Goal: Information Seeking & Learning: Learn about a topic

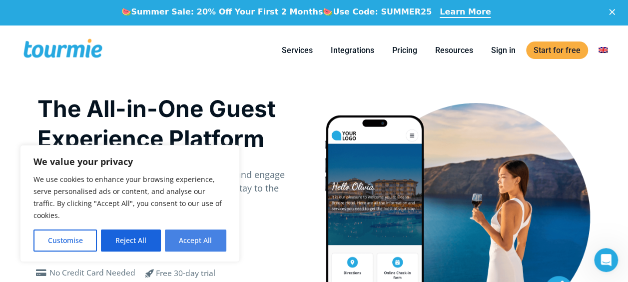
click at [198, 237] on button "Accept All" at bounding box center [195, 240] width 61 height 22
checkbox input "true"
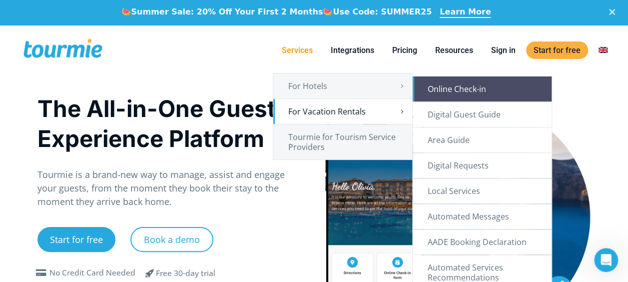
click at [452, 93] on link "Online Check-in" at bounding box center [482, 88] width 139 height 25
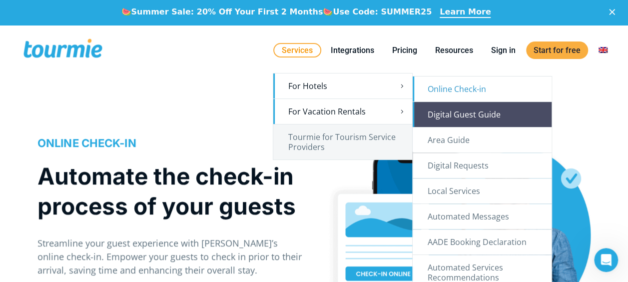
click at [456, 119] on link "Digital Guest Guide" at bounding box center [482, 114] width 139 height 25
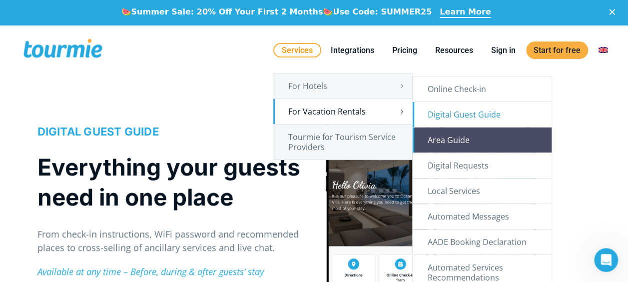
click at [474, 142] on link "Area Guide" at bounding box center [482, 139] width 139 height 25
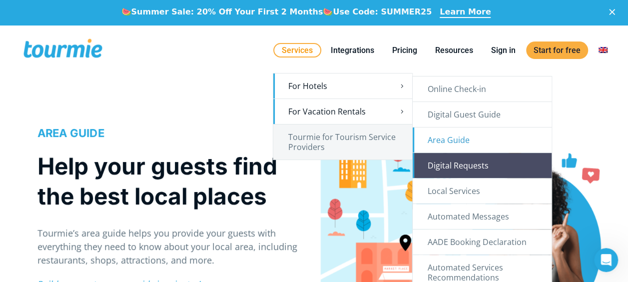
click at [469, 166] on link "Digital Requests" at bounding box center [482, 165] width 139 height 25
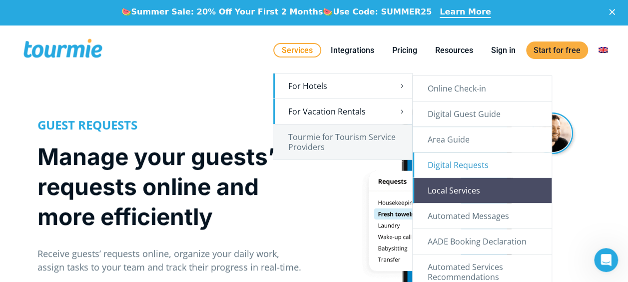
click at [455, 191] on link "Local Services" at bounding box center [482, 190] width 139 height 25
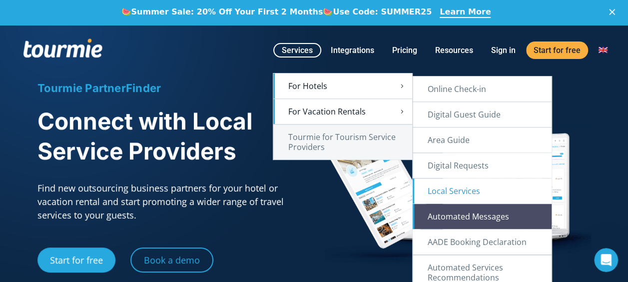
click at [473, 221] on link "Automated Messages" at bounding box center [482, 216] width 139 height 25
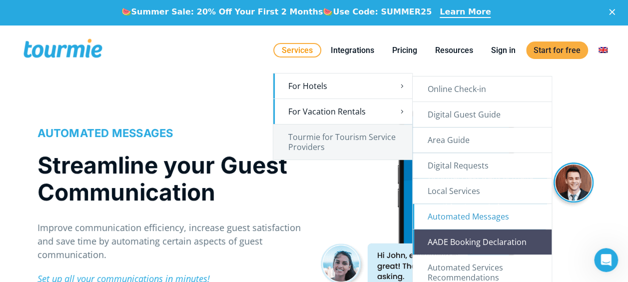
click at [462, 232] on link "AADE Booking Declaration" at bounding box center [482, 241] width 139 height 25
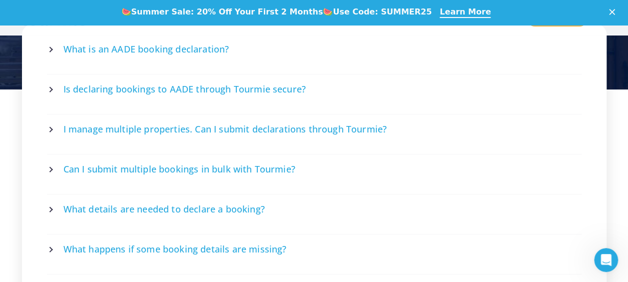
scroll to position [1905, 0]
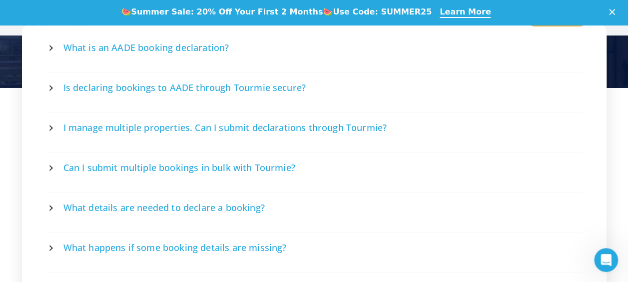
click at [66, 47] on span "What is an AADE booking declaration?" at bounding box center [146, 47] width 166 height 12
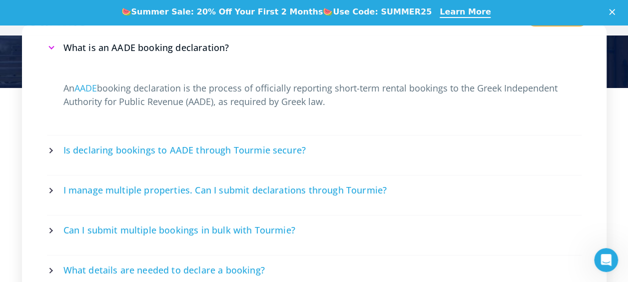
click at [66, 47] on span "What is an AADE booking declaration?" at bounding box center [146, 47] width 166 height 12
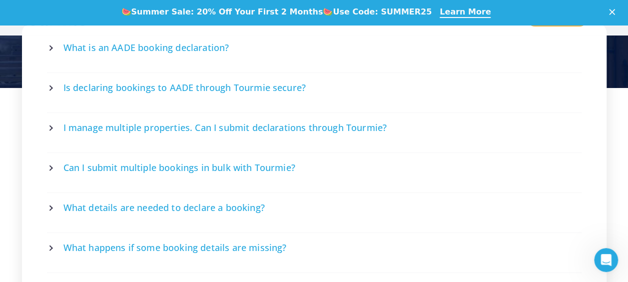
click at [64, 81] on span "Is declaring bookings to AADE through Tourmie secure?" at bounding box center [184, 87] width 242 height 12
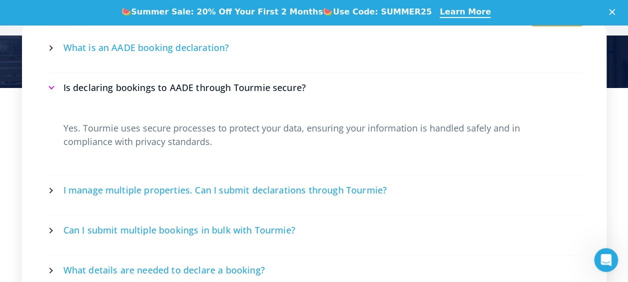
click at [64, 81] on span "Is declaring bookings to AADE through Tourmie secure?" at bounding box center [184, 87] width 242 height 12
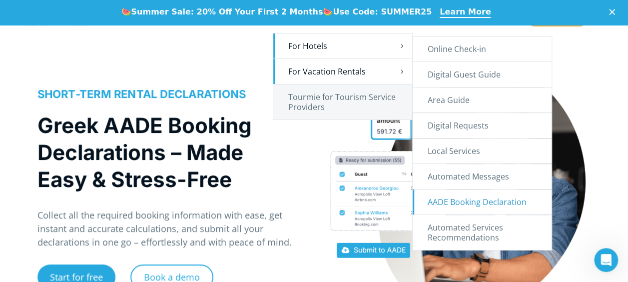
scroll to position [35, 0]
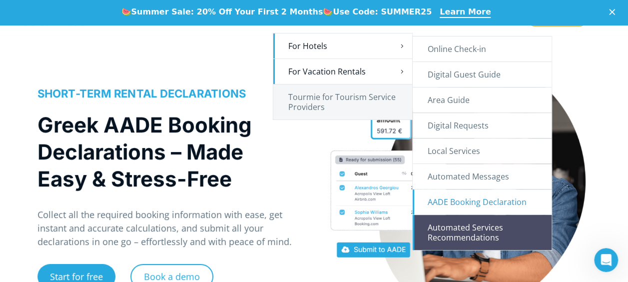
click at [488, 227] on link "Automated Services Recommendations" at bounding box center [482, 232] width 139 height 35
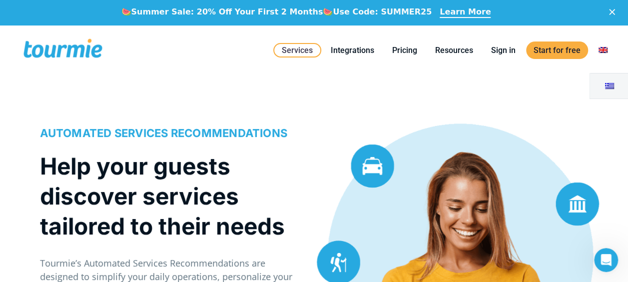
click at [602, 48] on link at bounding box center [603, 50] width 24 height 12
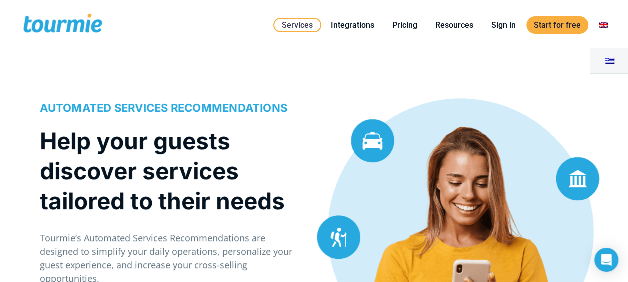
click at [606, 26] on link at bounding box center [603, 25] width 24 height 12
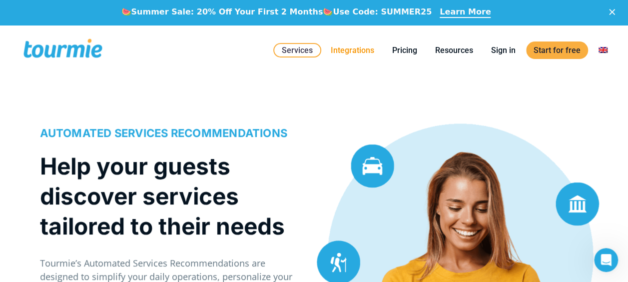
click at [357, 53] on link "Integrations" at bounding box center [352, 50] width 58 height 12
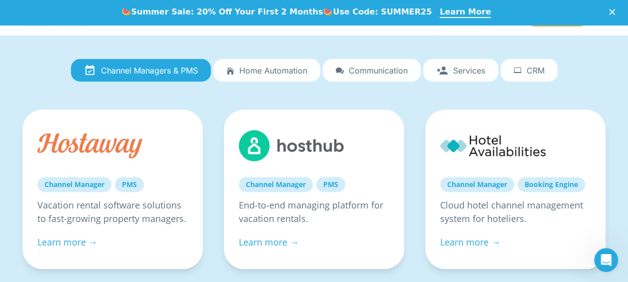
scroll to position [161, 0]
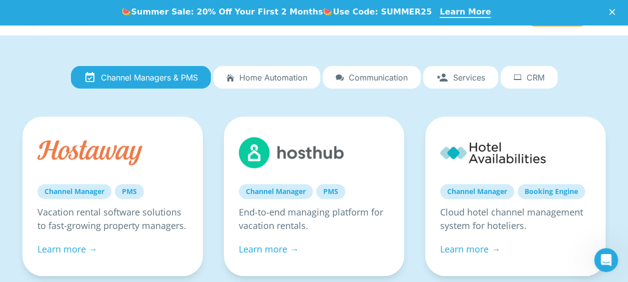
click at [288, 84] on link "Home automation" at bounding box center [266, 77] width 107 height 23
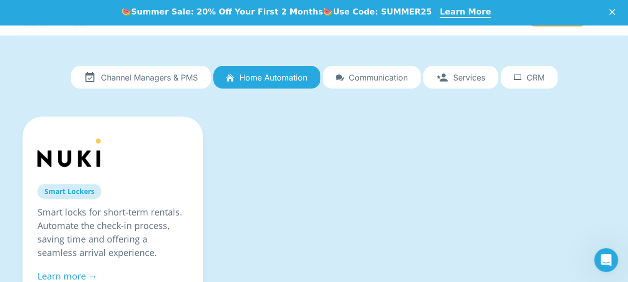
click at [351, 80] on span "Communication" at bounding box center [378, 77] width 59 height 9
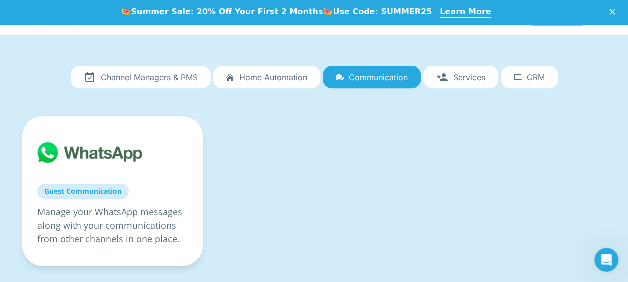
click at [456, 78] on span "Services" at bounding box center [469, 77] width 32 height 9
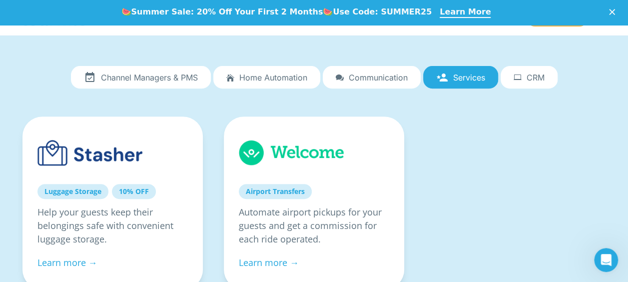
click at [540, 79] on span "CRM" at bounding box center [536, 77] width 18 height 9
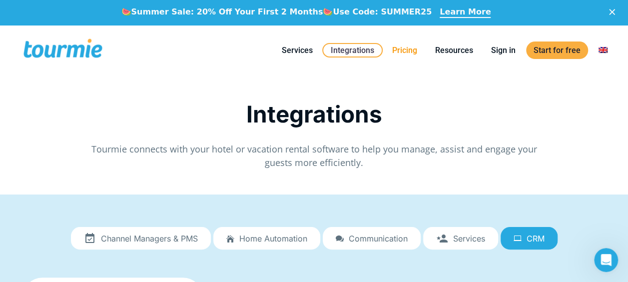
click at [407, 48] on link "Pricing" at bounding box center [405, 50] width 40 height 12
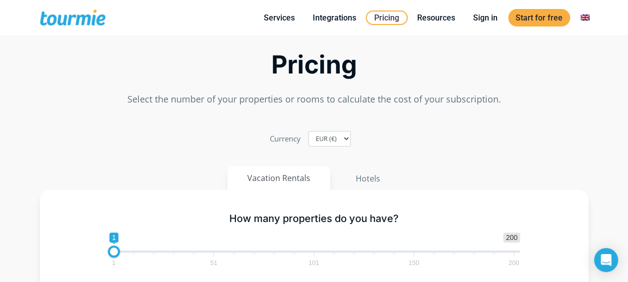
scroll to position [43, 0]
click at [332, 143] on select "EUR (€) USD ($) GBP (£)" at bounding box center [329, 137] width 42 height 15
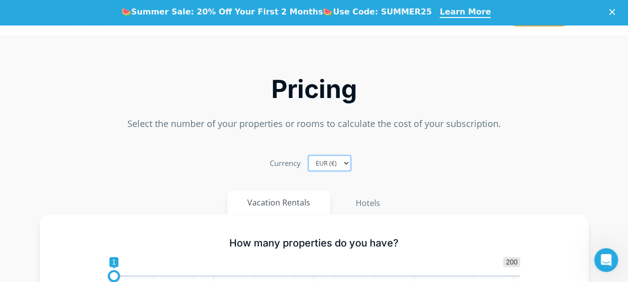
scroll to position [0, 0]
click at [337, 163] on select "EUR (€) USD ($) GBP (£)" at bounding box center [329, 162] width 42 height 15
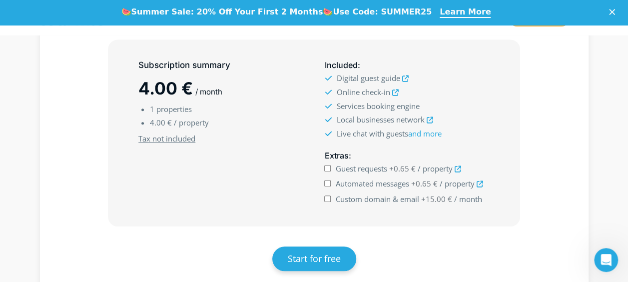
scroll to position [354, 0]
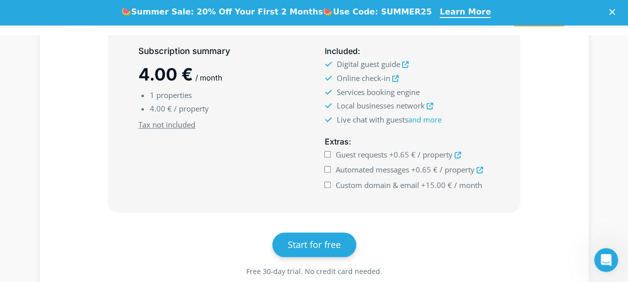
click at [327, 183] on input "Custom domain & email +15.00 € / month" at bounding box center [327, 184] width 6 height 6
checkbox input "true"
click at [325, 169] on input "Automated messages +0.65 € / property" at bounding box center [327, 169] width 6 height 6
checkbox input "true"
click at [329, 151] on input "Guest requests +0.65 € / property" at bounding box center [327, 154] width 6 height 6
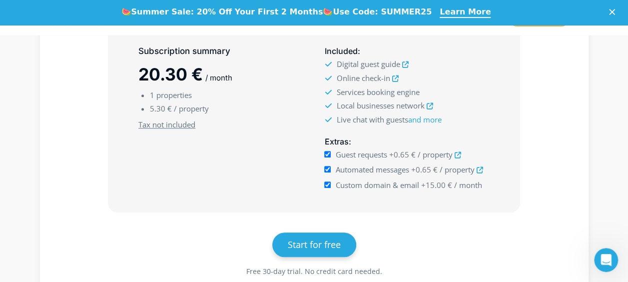
click at [326, 151] on input "Guest requests +0.65 € / property" at bounding box center [327, 154] width 6 height 6
checkbox input "false"
click at [328, 166] on input "Automated messages +0.65 € / property" at bounding box center [327, 169] width 6 height 6
checkbox input "false"
click at [328, 186] on input "Custom domain & email +15.00 € / month" at bounding box center [327, 184] width 6 height 6
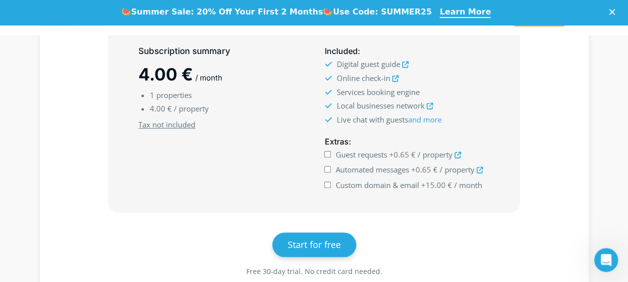
click at [327, 186] on input "Custom domain & email +15.00 € / month" at bounding box center [327, 184] width 6 height 6
checkbox input "true"
click at [329, 168] on input "Automated messages +0.65 € / property" at bounding box center [327, 169] width 6 height 6
checkbox input "true"
click at [328, 151] on input "Guest requests +0.65 € / property" at bounding box center [327, 154] width 6 height 6
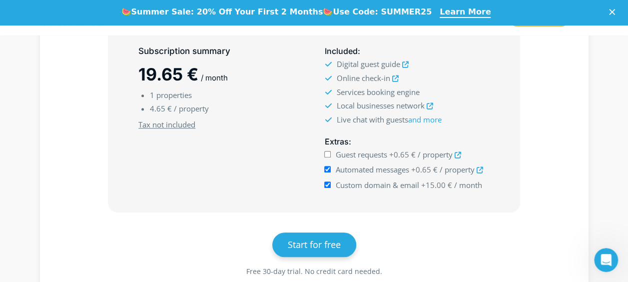
checkbox input "true"
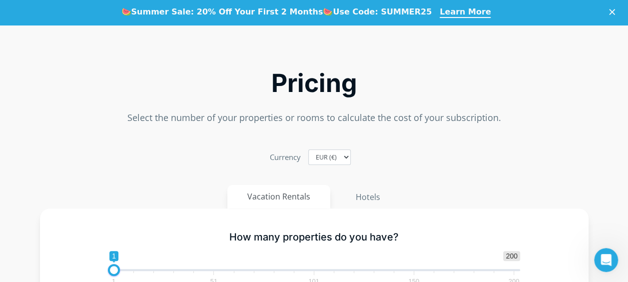
scroll to position [0, 0]
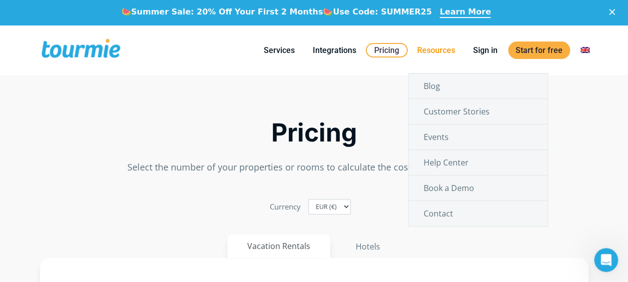
click at [433, 53] on link "Resources" at bounding box center [436, 50] width 53 height 12
